Goal: Complete application form

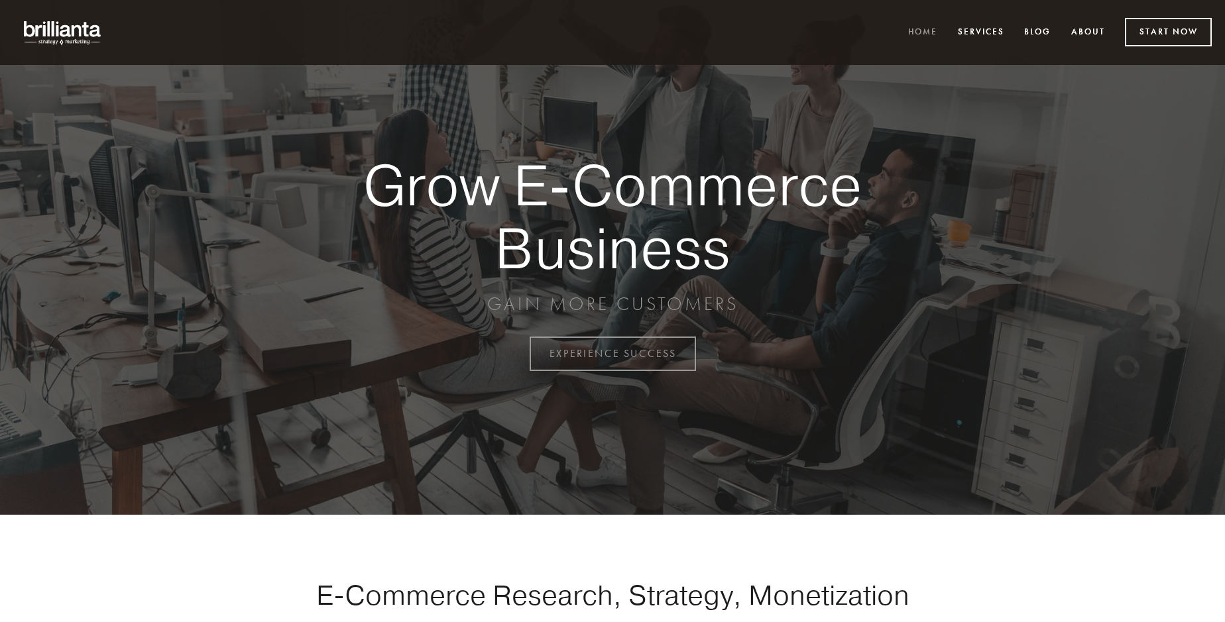
scroll to position [3474, 0]
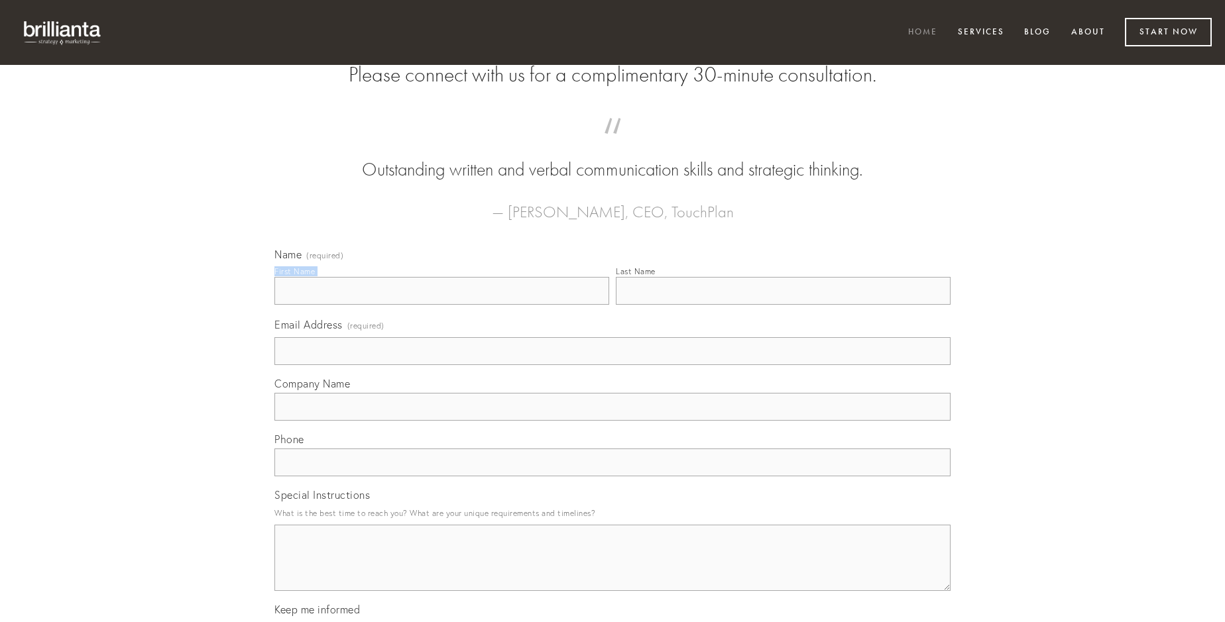
type input "[PERSON_NAME]"
click at [783, 305] on input "Last Name" at bounding box center [783, 291] width 335 height 28
type input "[PERSON_NAME]"
click at [612, 365] on input "Email Address (required)" at bounding box center [612, 351] width 676 height 28
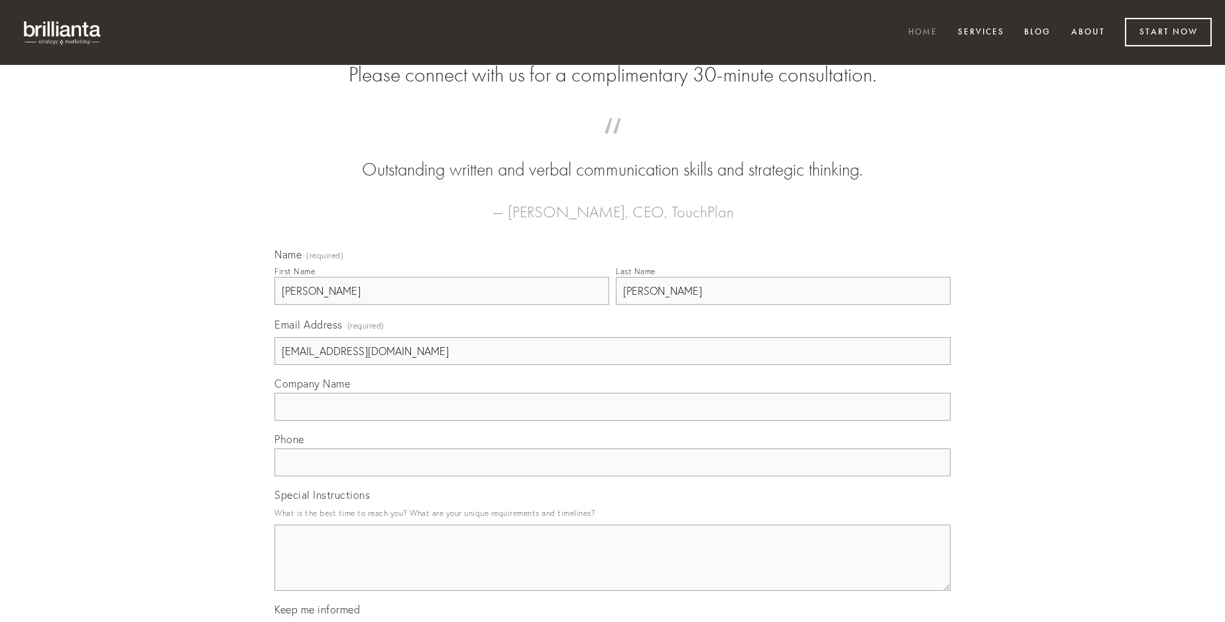
type input "[EMAIL_ADDRESS][DOMAIN_NAME]"
click at [612, 421] on input "Company Name" at bounding box center [612, 407] width 676 height 28
type input "patria"
click at [612, 476] on input "text" at bounding box center [612, 463] width 676 height 28
click at [612, 570] on textarea "Special Instructions" at bounding box center [612, 558] width 676 height 66
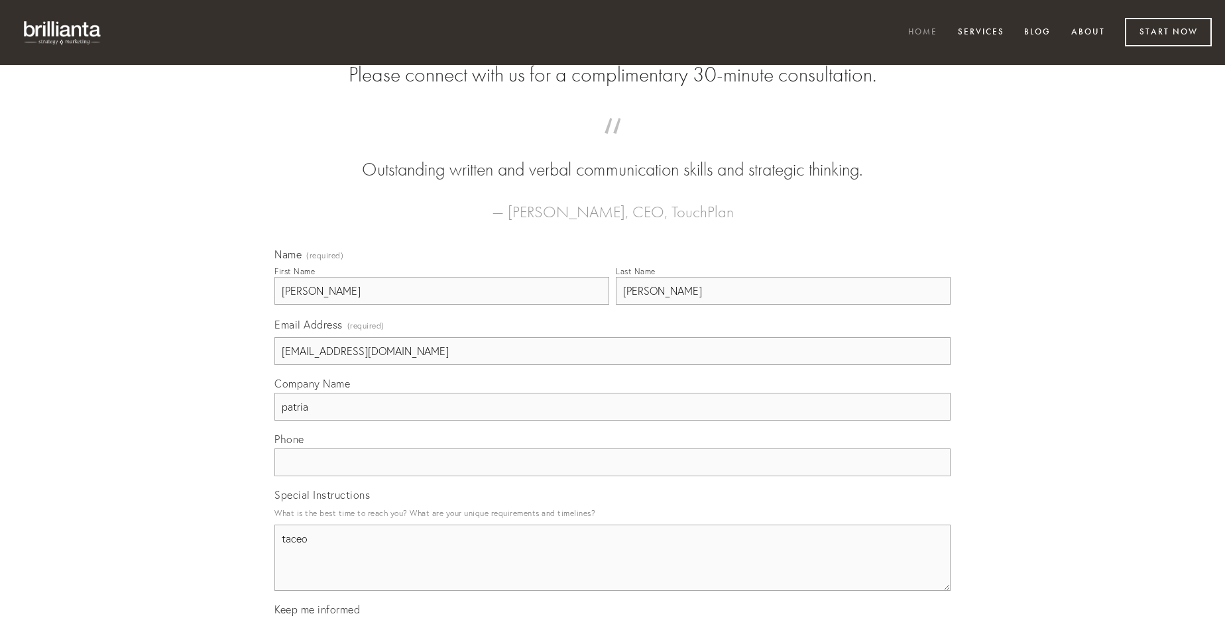
type textarea "taceo"
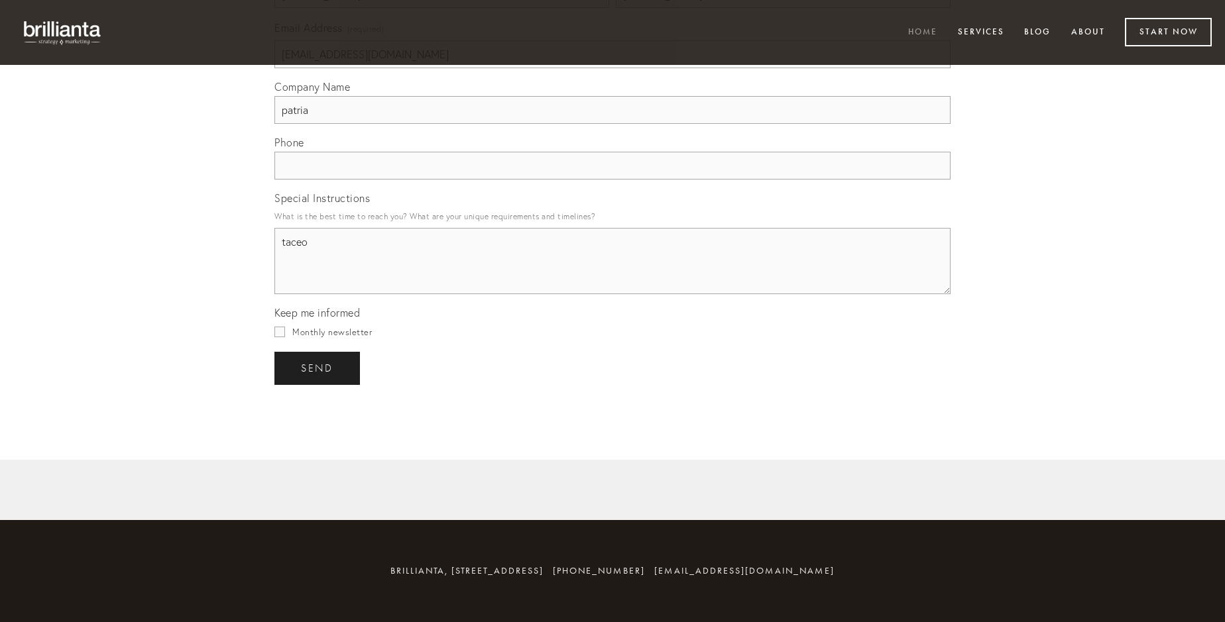
click at [318, 368] on span "send" at bounding box center [317, 368] width 32 height 12
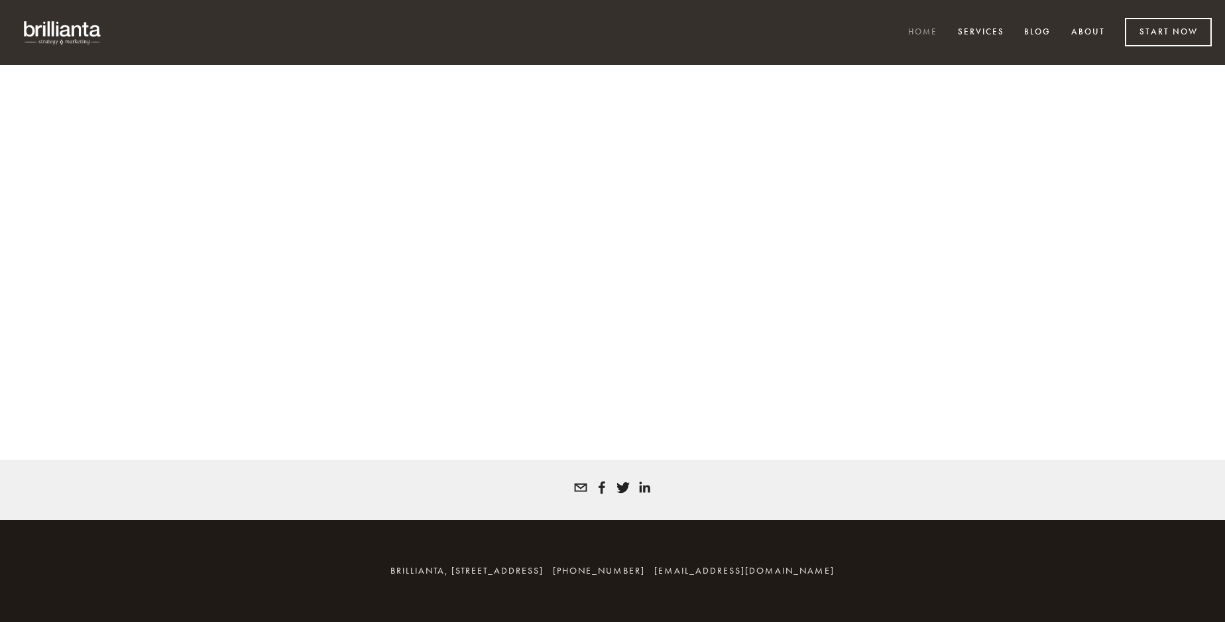
scroll to position [3456, 0]
